Goal: Navigation & Orientation: Go to known website

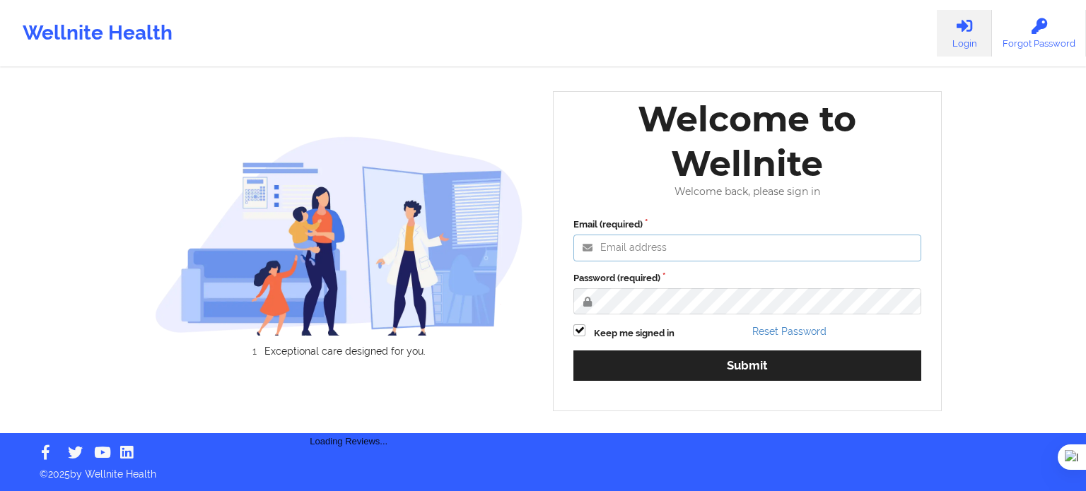
type input "[EMAIL_ADDRESS][DOMAIN_NAME]"
click at [739, 344] on div "Email (required) [EMAIL_ADDRESS][DOMAIN_NAME] Password (required) Keep me signe…" at bounding box center [747, 305] width 368 height 194
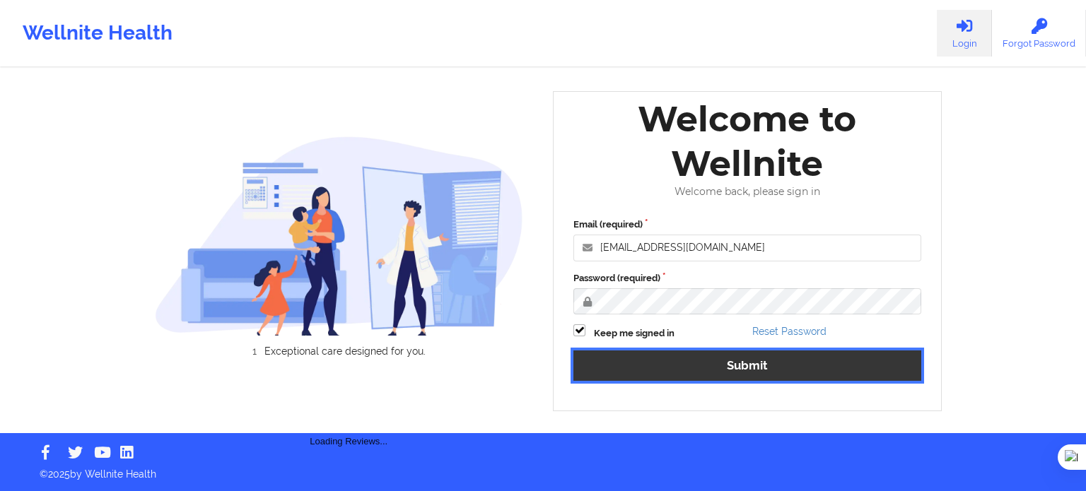
click at [735, 358] on button "Submit" at bounding box center [747, 366] width 348 height 30
